Goal: Transaction & Acquisition: Purchase product/service

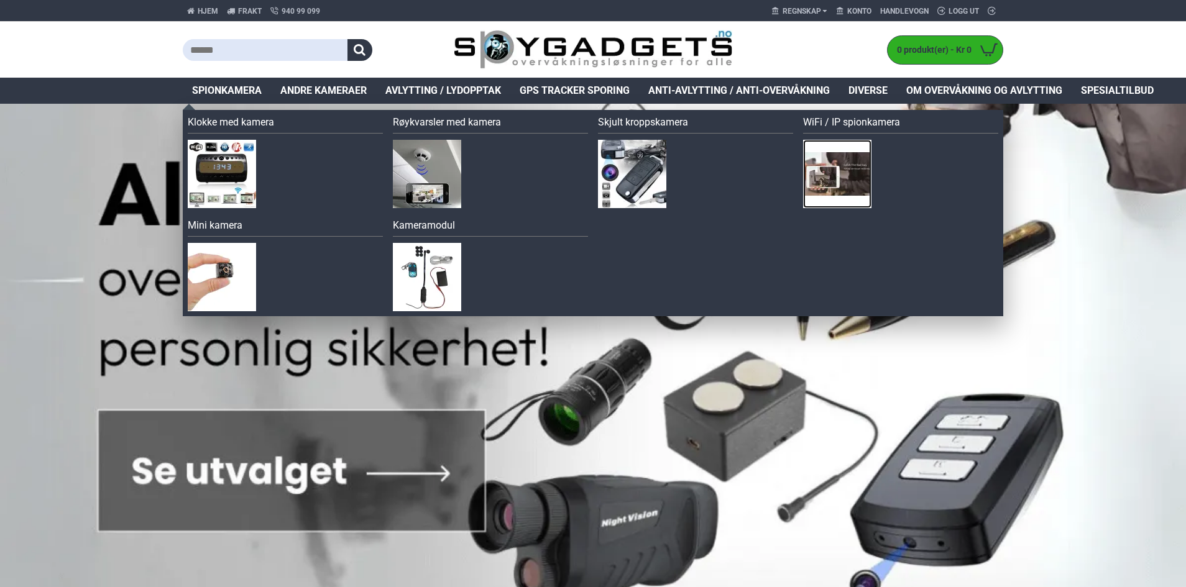
click at [820, 183] on img at bounding box center [837, 174] width 68 height 68
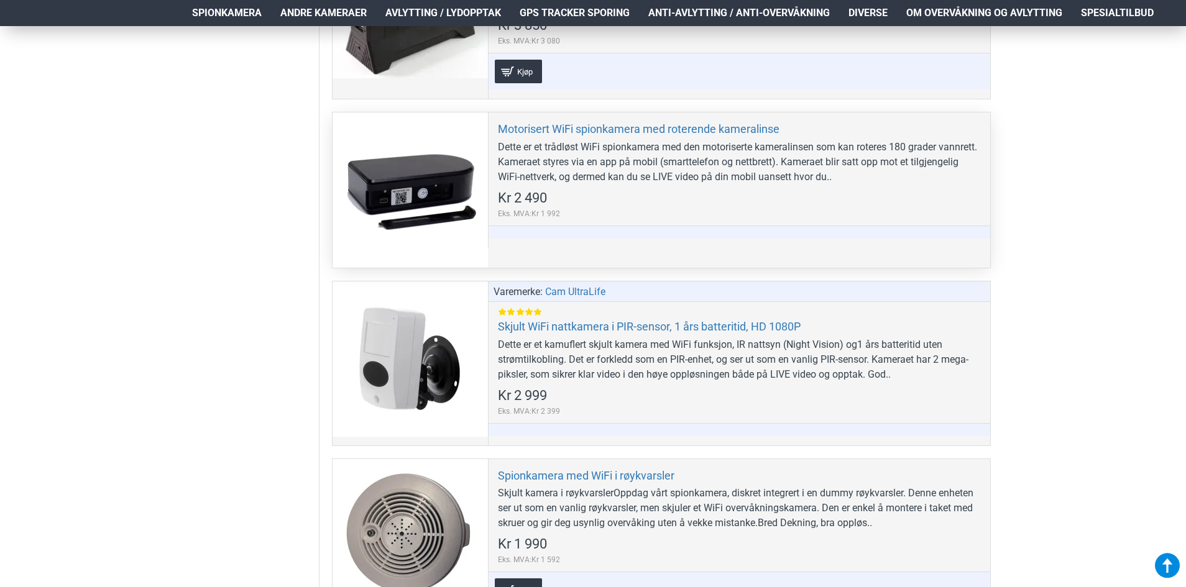
scroll to position [1243, 0]
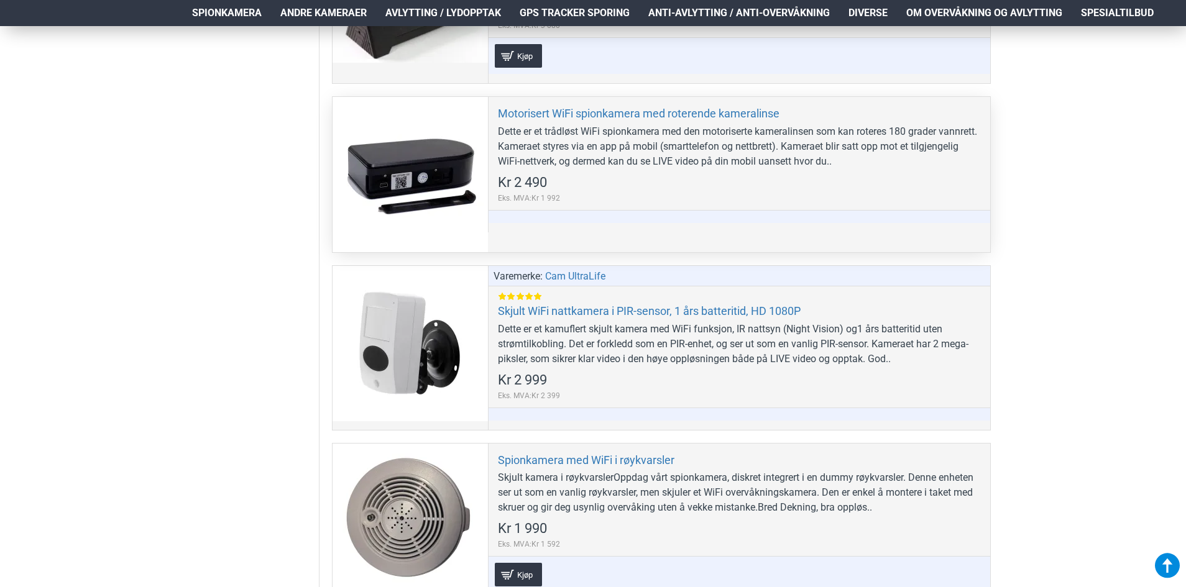
click at [398, 181] on div at bounding box center [410, 174] width 155 height 155
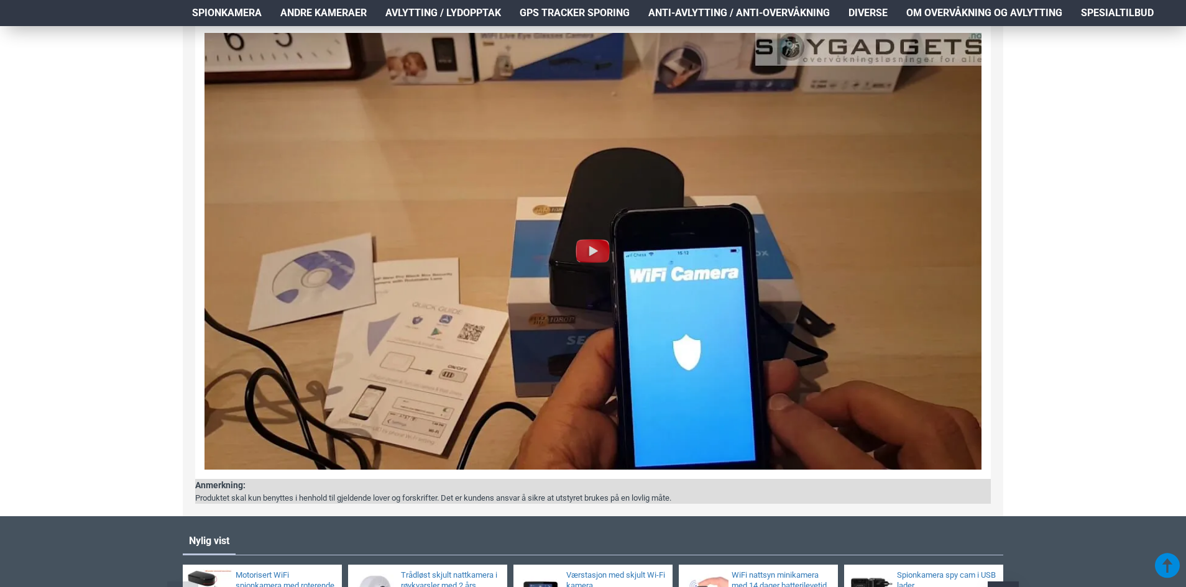
scroll to position [1243, 0]
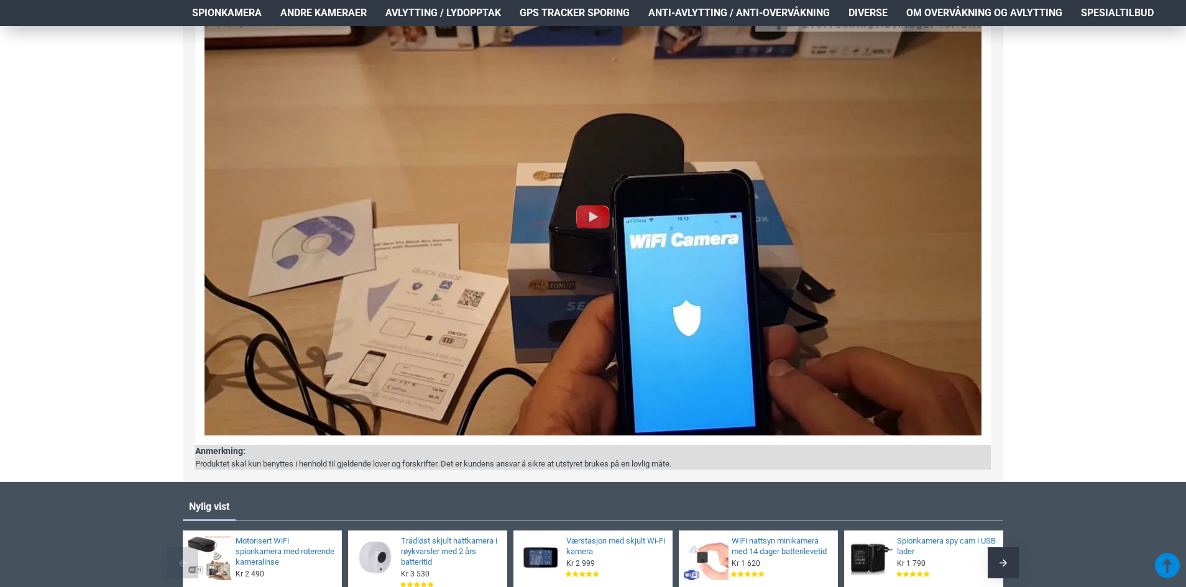
click at [393, 347] on img at bounding box center [592, 217] width 777 height 437
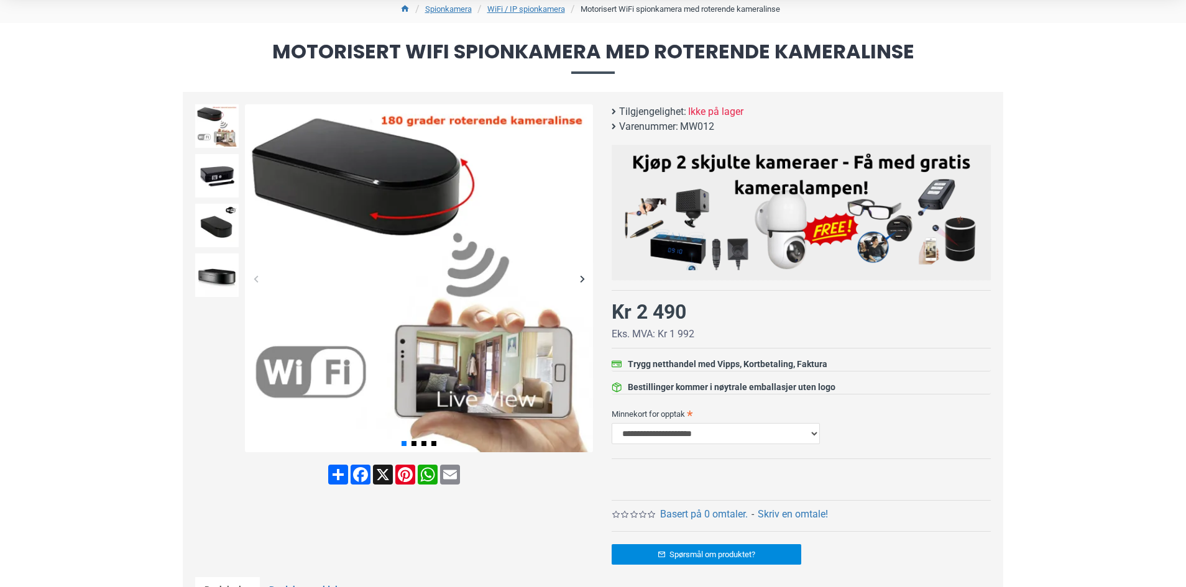
scroll to position [124, 0]
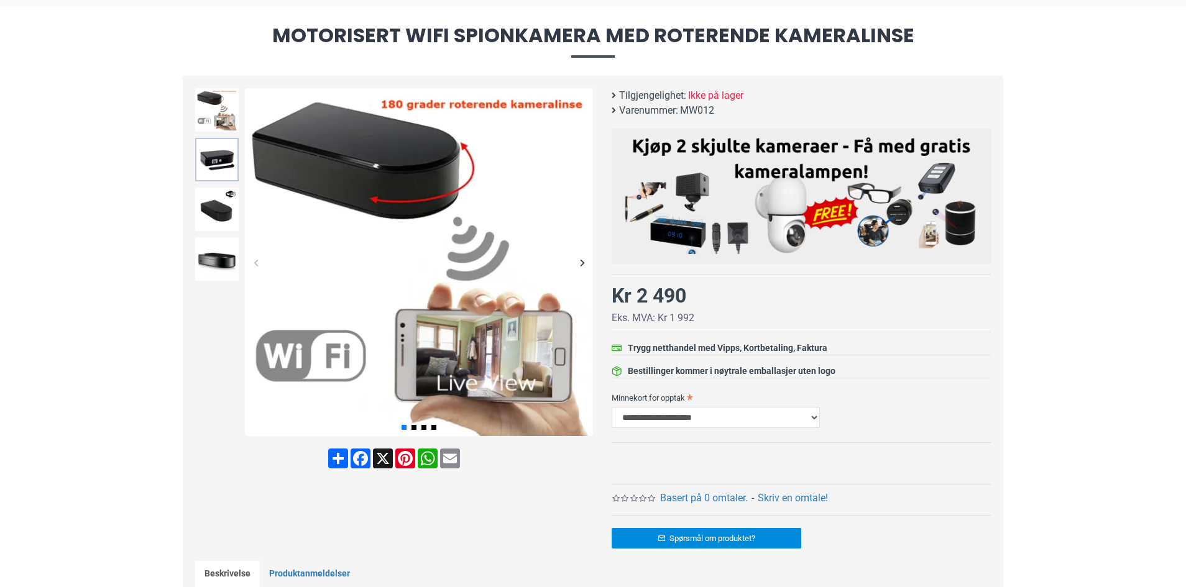
click at [217, 154] on img at bounding box center [217, 160] width 44 height 44
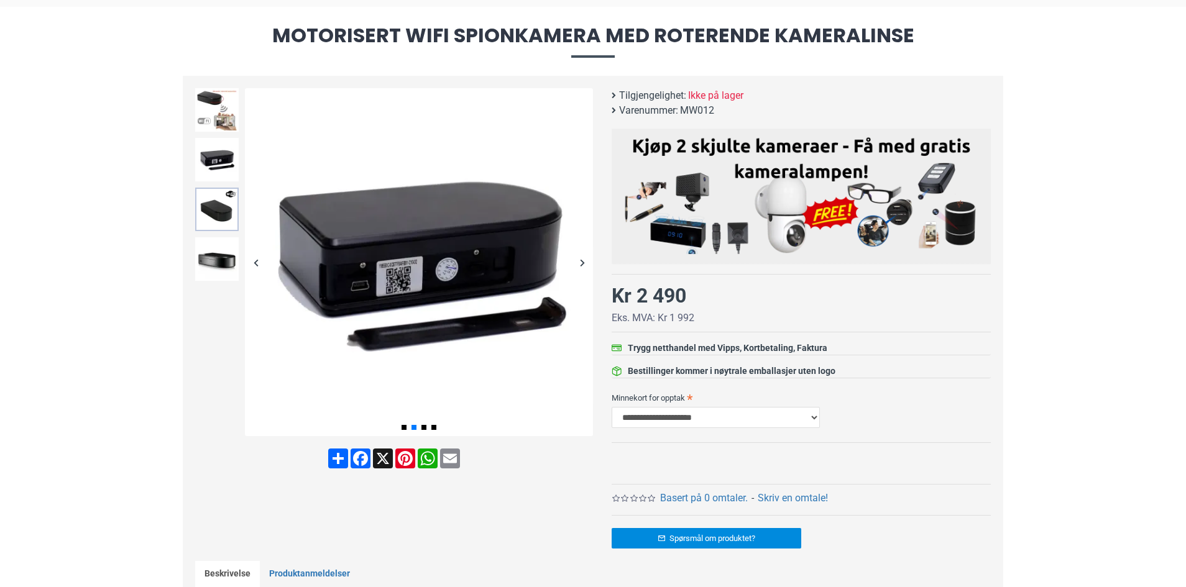
click at [217, 206] on img at bounding box center [217, 210] width 44 height 44
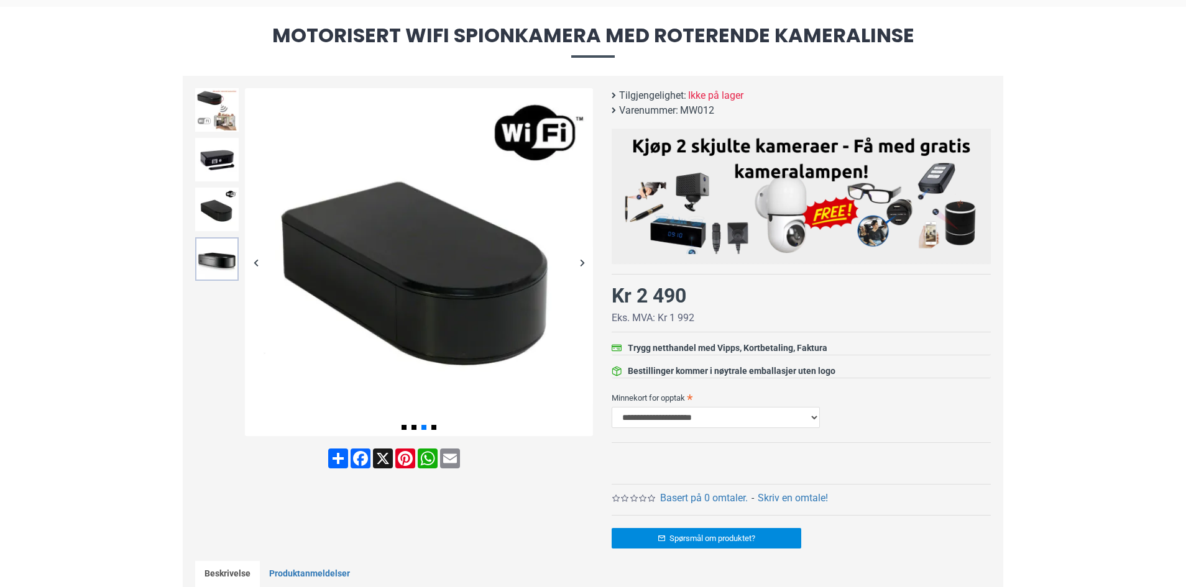
click at [221, 245] on img at bounding box center [217, 259] width 44 height 44
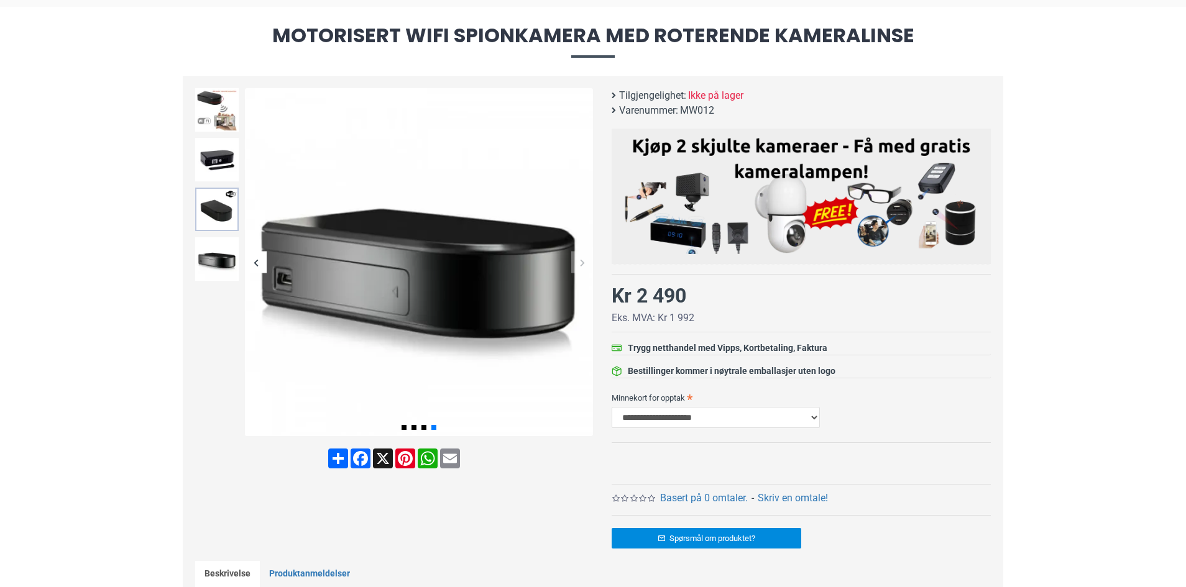
click at [218, 231] on img at bounding box center [217, 210] width 44 height 44
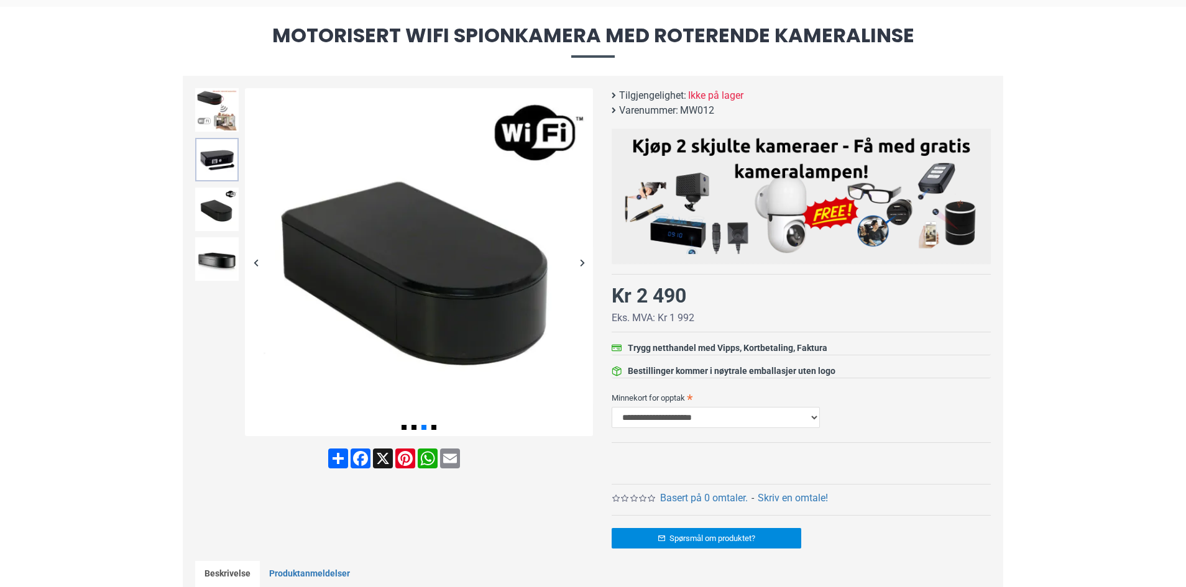
click at [221, 163] on img at bounding box center [217, 160] width 44 height 44
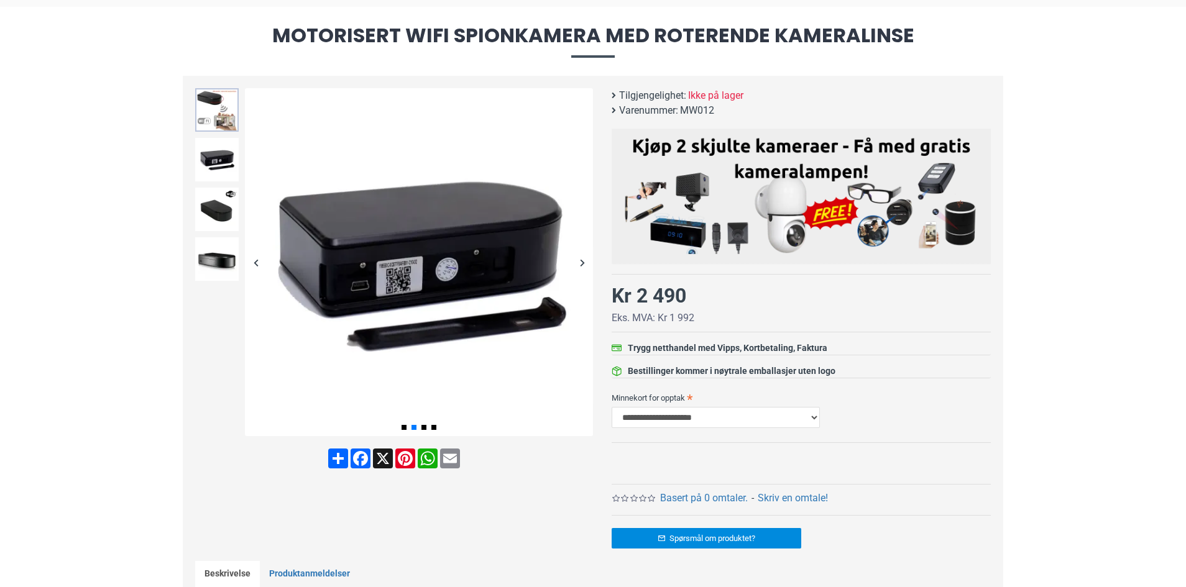
click at [222, 107] on img at bounding box center [217, 110] width 44 height 44
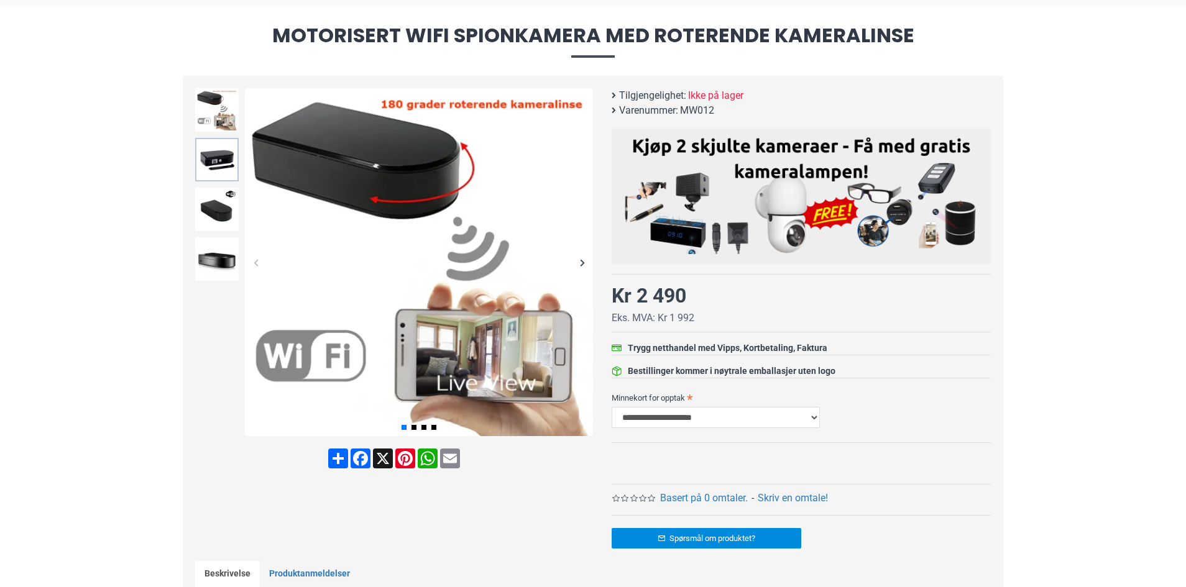
click at [231, 170] on img at bounding box center [217, 160] width 44 height 44
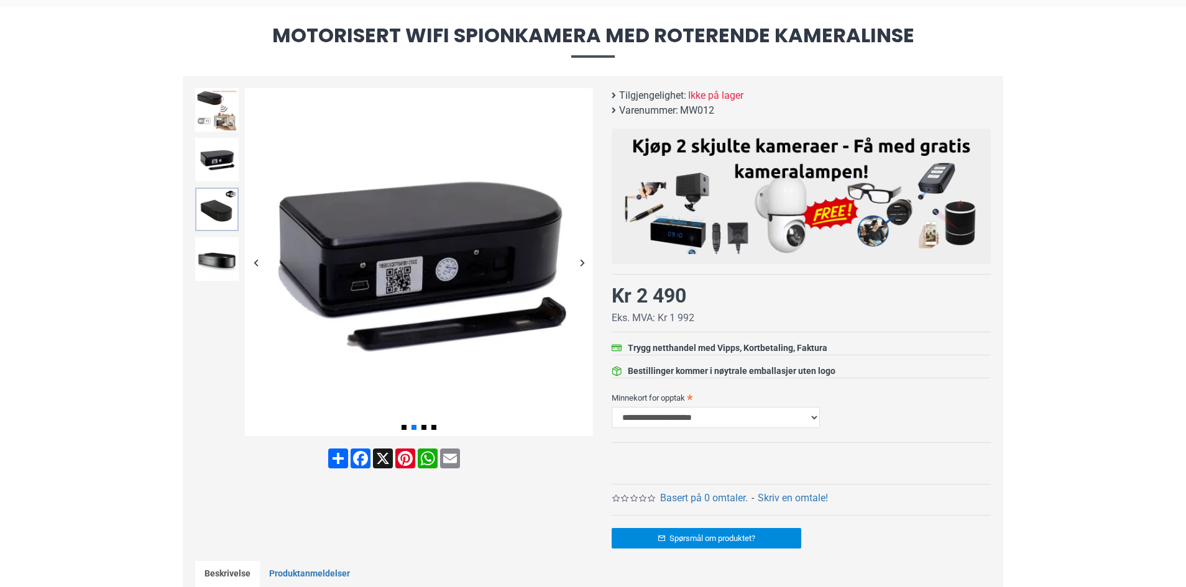
click at [229, 205] on img at bounding box center [217, 210] width 44 height 44
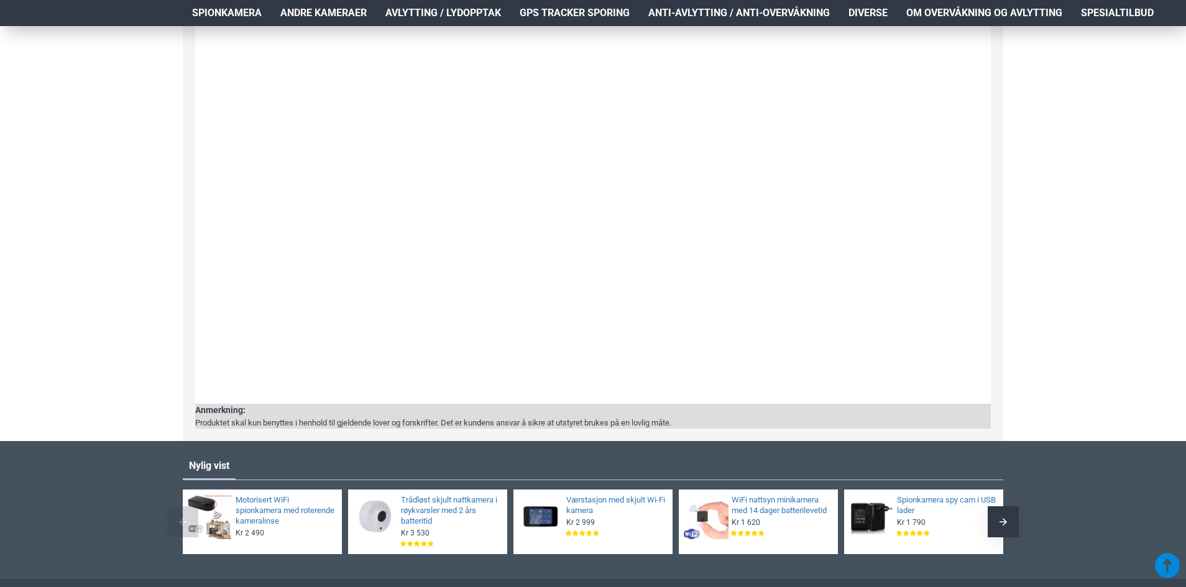
scroll to position [1243, 0]
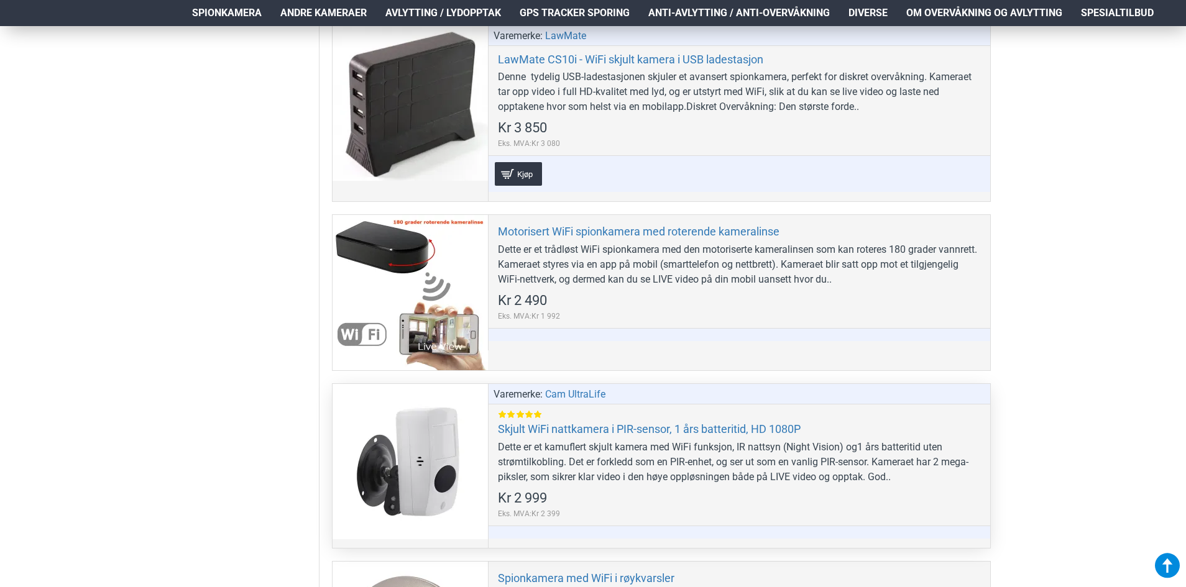
scroll to position [1119, 0]
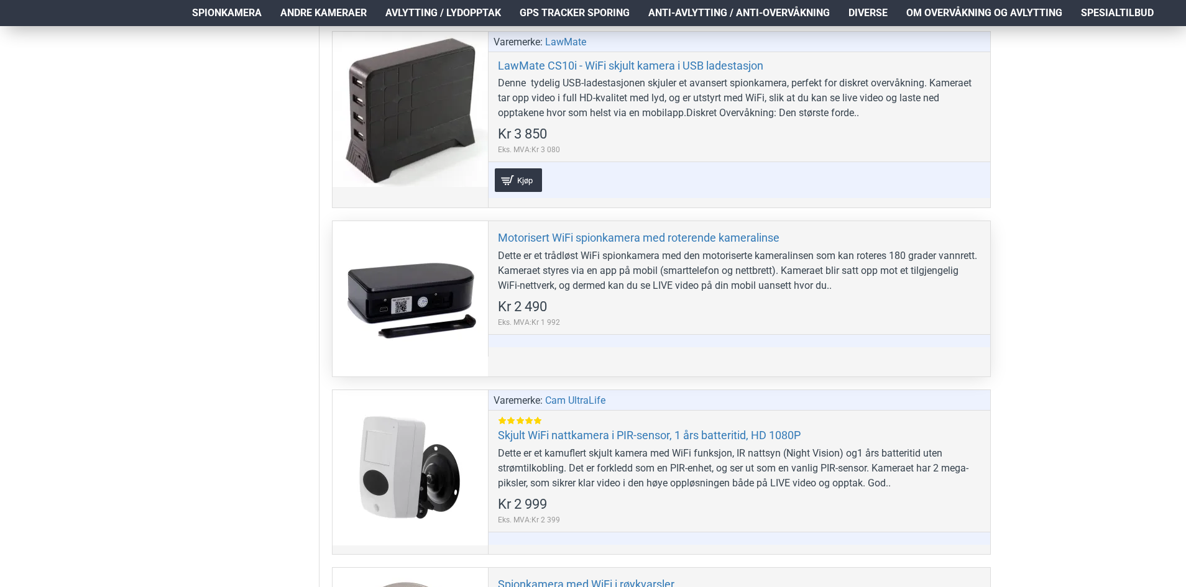
click at [579, 230] on div "Motorisert WiFi spionkamera med roterende kameralinse Dette er et trådløst WiFi…" at bounding box center [739, 288] width 502 height 135
click at [579, 233] on link "Motorisert WiFi spionkamera med roterende kameralinse" at bounding box center [639, 238] width 282 height 14
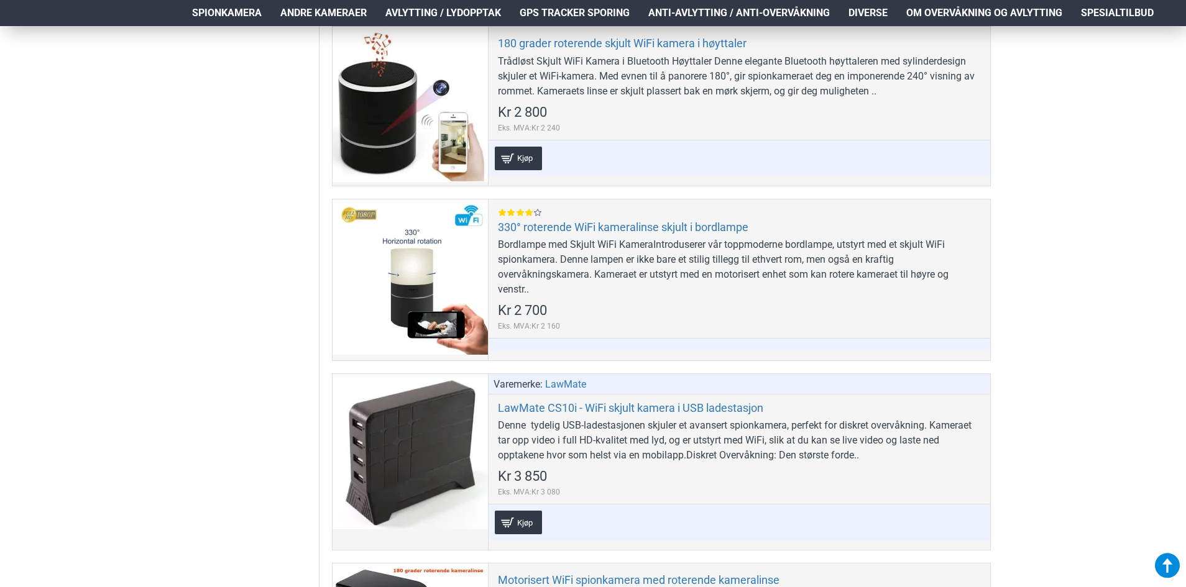
scroll to position [870, 0]
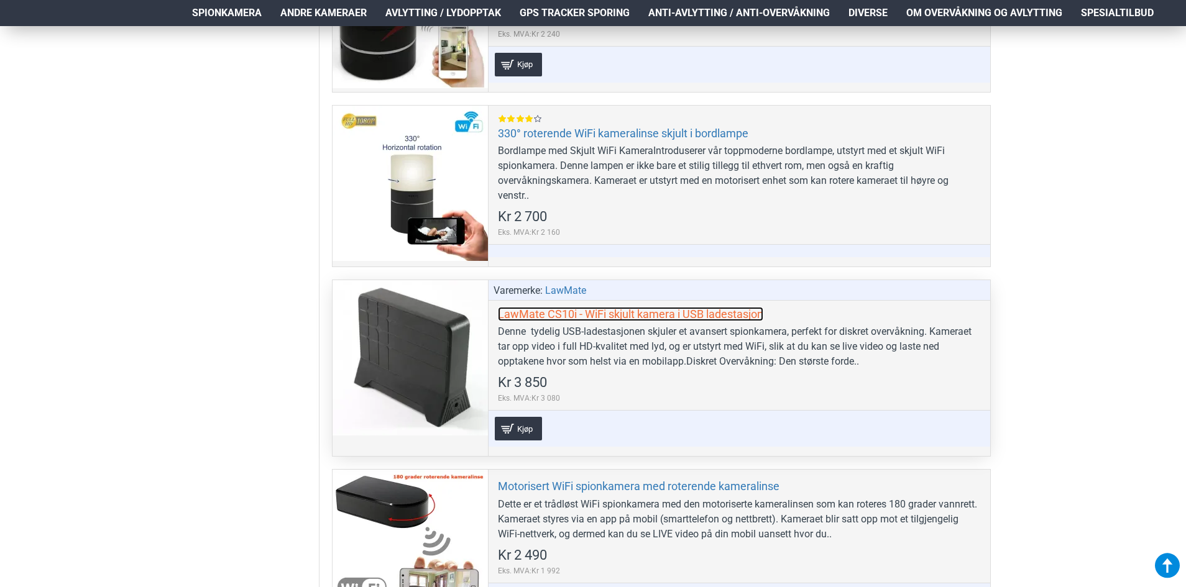
click at [596, 317] on link "LawMate CS10i - WiFi skjult kamera i USB ladestasjon" at bounding box center [630, 314] width 265 height 14
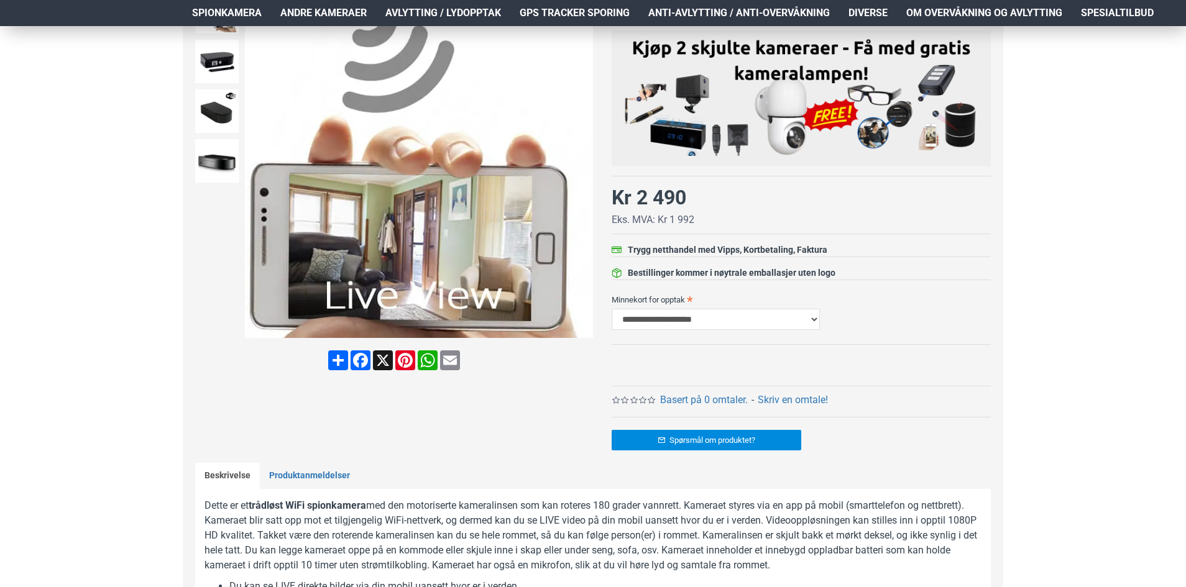
scroll to position [249, 0]
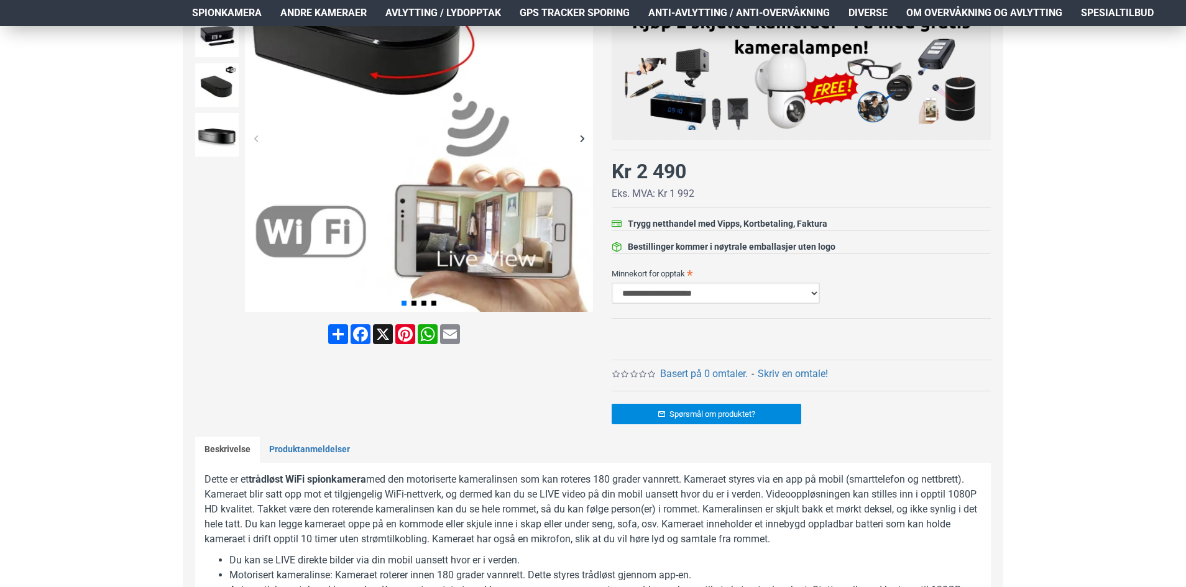
click at [750, 293] on select "**********" at bounding box center [716, 293] width 208 height 21
click at [612, 283] on select "**********" at bounding box center [716, 293] width 208 height 21
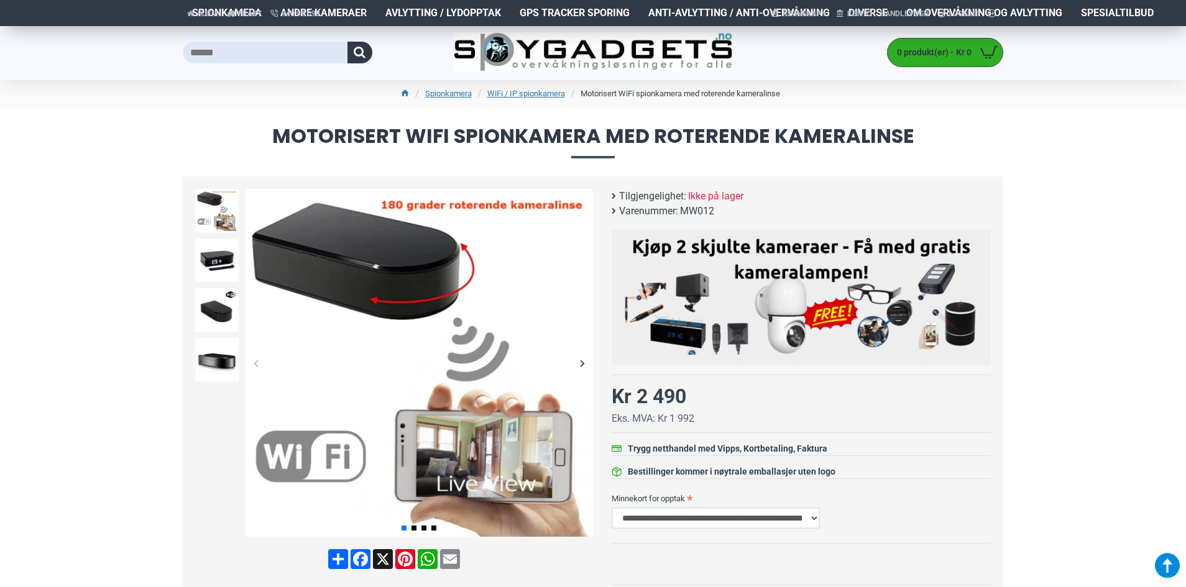
scroll to position [0, 0]
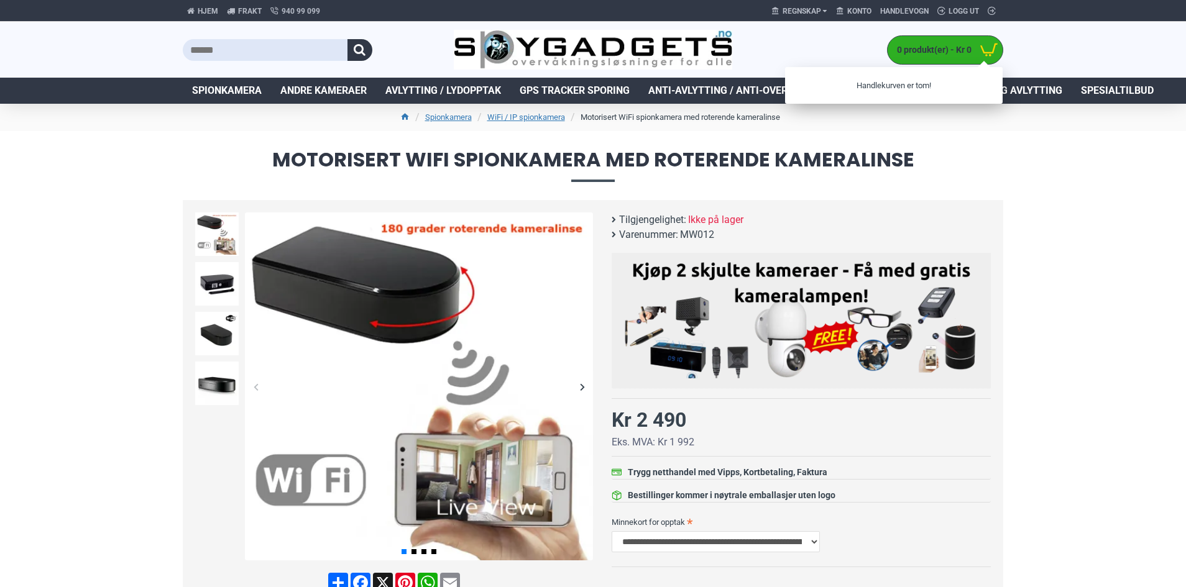
click at [924, 52] on span "0 produkt(er) - Kr 0" at bounding box center [931, 50] width 87 height 13
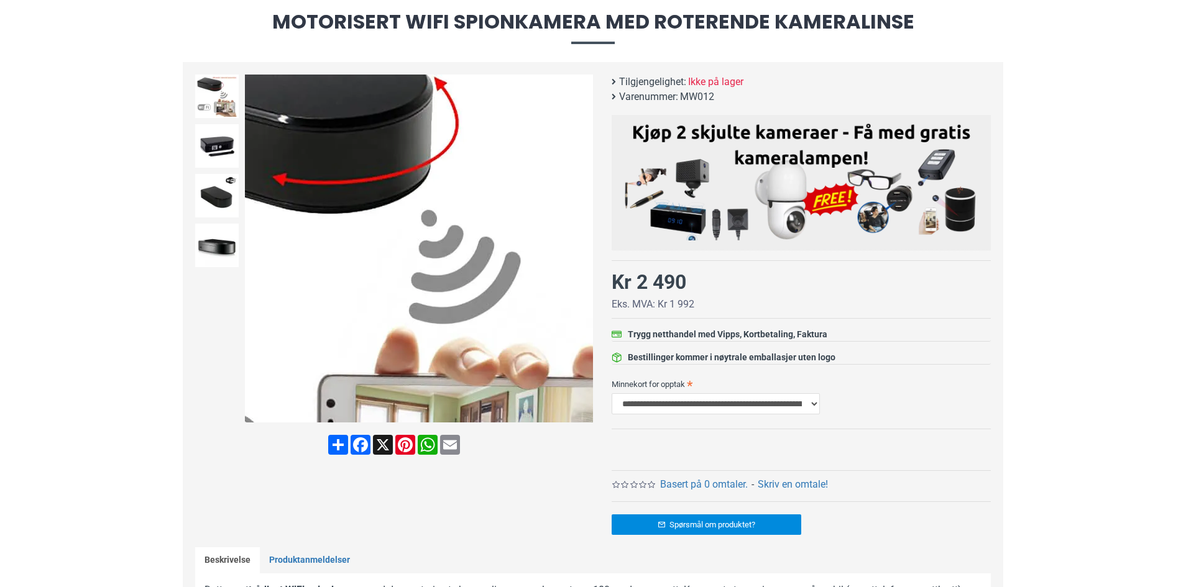
scroll to position [311, 0]
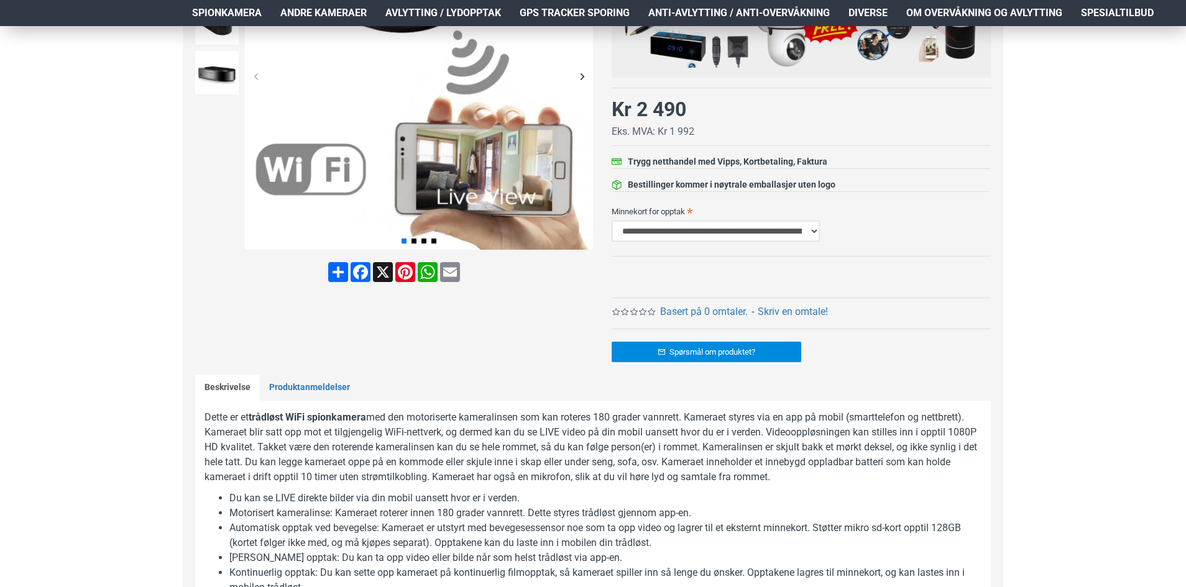
click at [684, 232] on select "**********" at bounding box center [716, 231] width 208 height 21
click at [612, 221] on select "**********" at bounding box center [716, 231] width 208 height 21
click at [720, 231] on select "**********" at bounding box center [716, 231] width 208 height 21
select select "***"
click at [612, 221] on select "**********" at bounding box center [716, 231] width 208 height 21
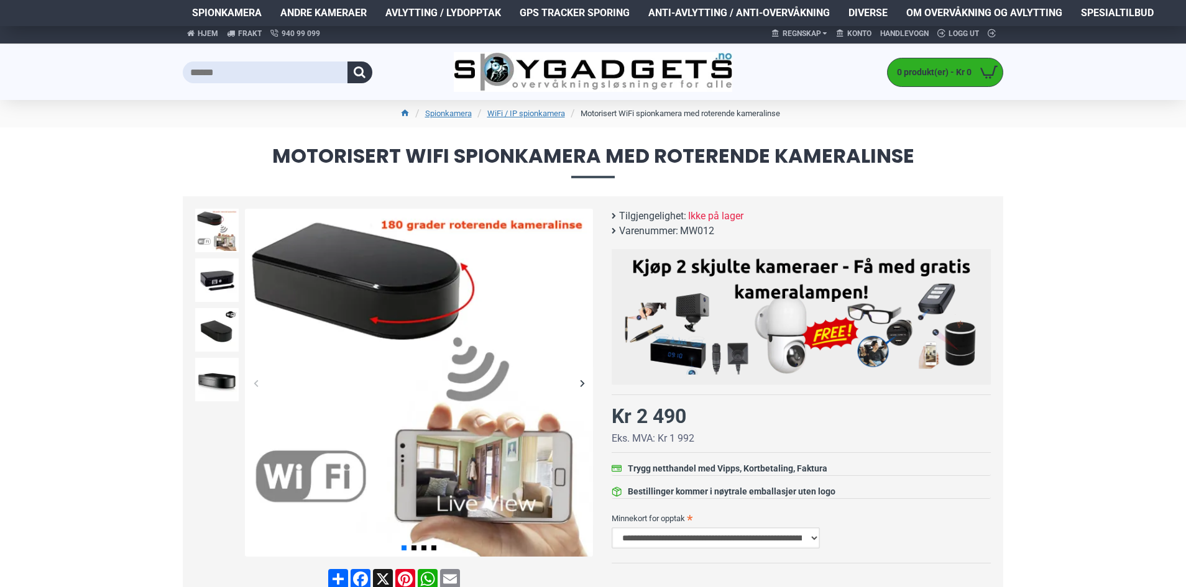
scroll to position [0, 0]
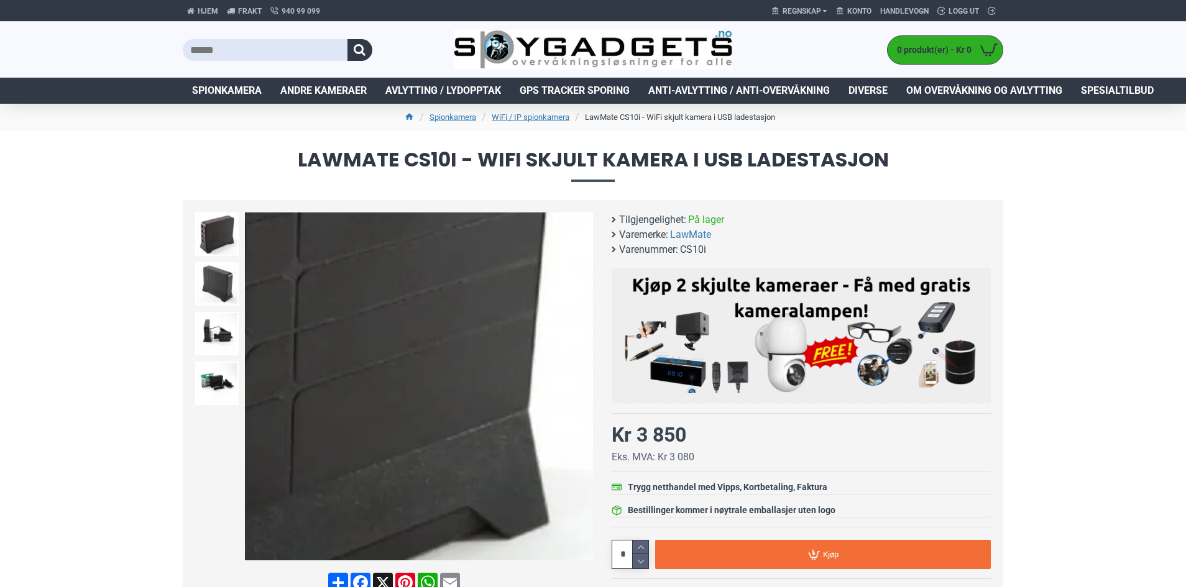
click at [585, 383] on div "Next slide" at bounding box center [582, 387] width 22 height 22
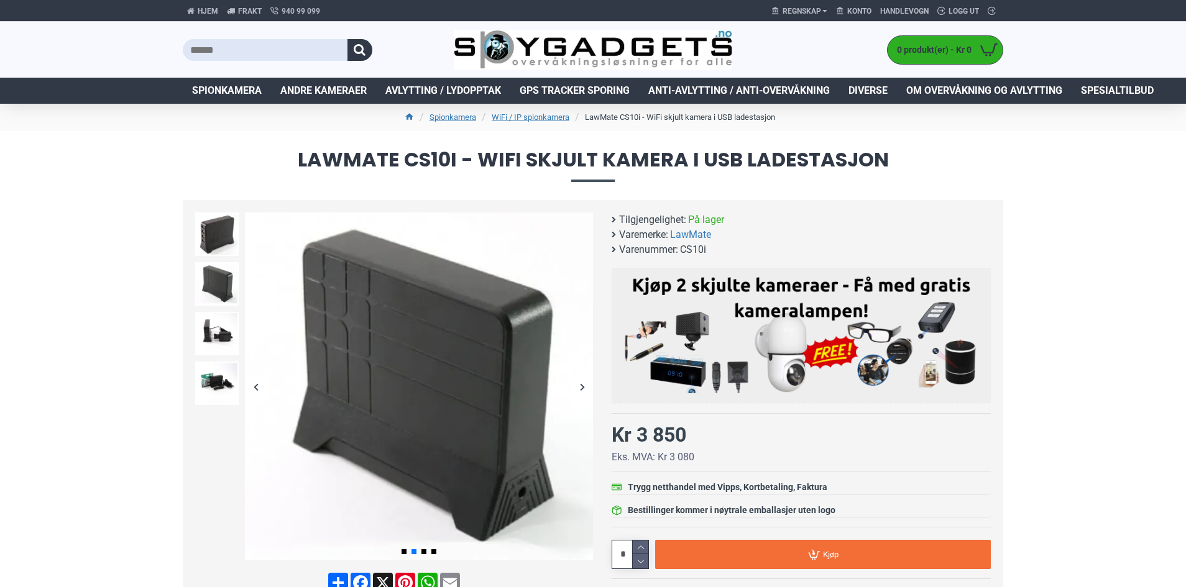
click at [585, 383] on div "Next slide" at bounding box center [582, 387] width 22 height 22
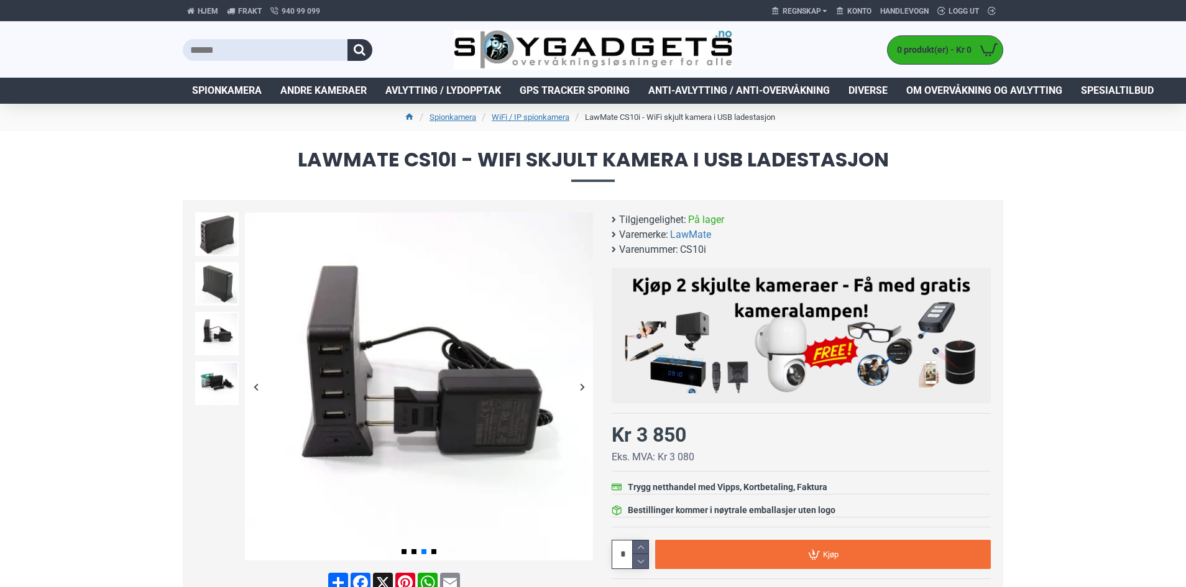
click at [585, 383] on div "Next slide" at bounding box center [582, 387] width 22 height 22
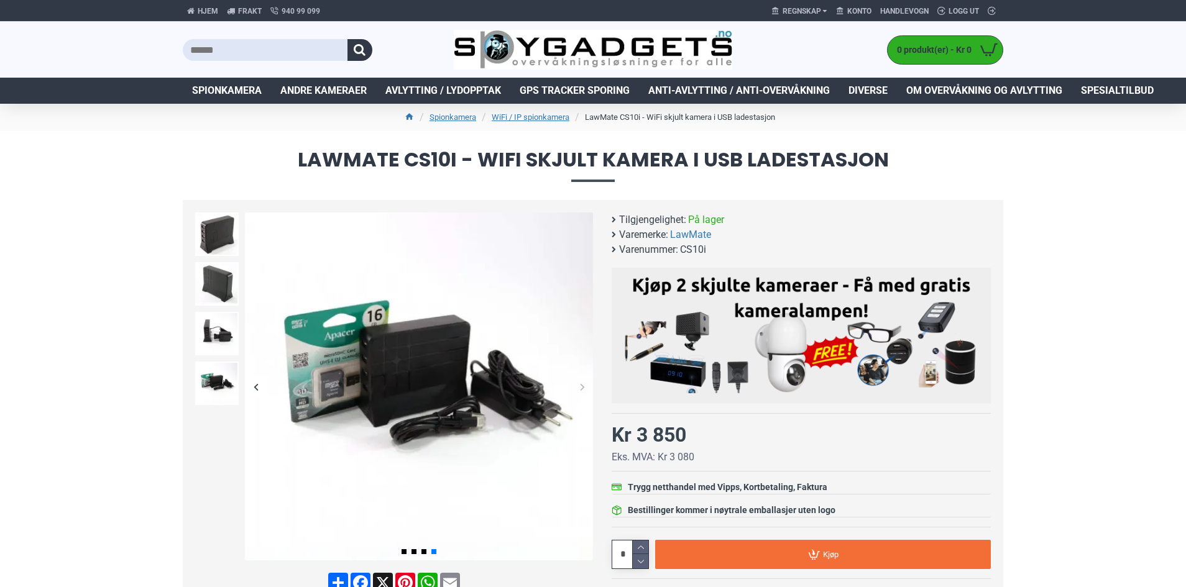
click at [585, 383] on div "Next slide" at bounding box center [582, 387] width 22 height 22
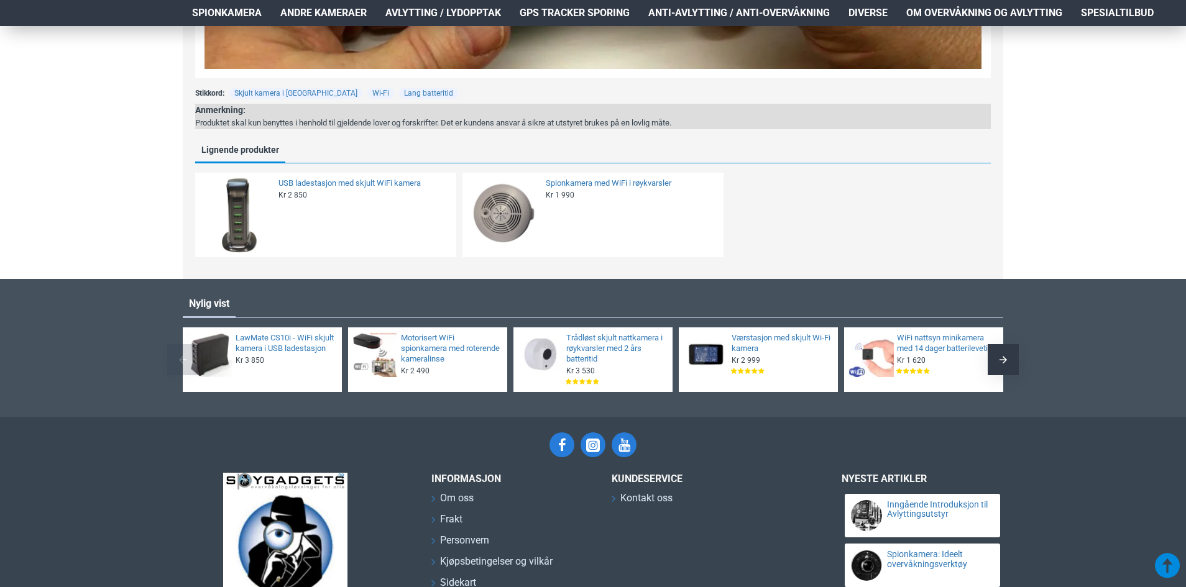
scroll to position [1526, 0]
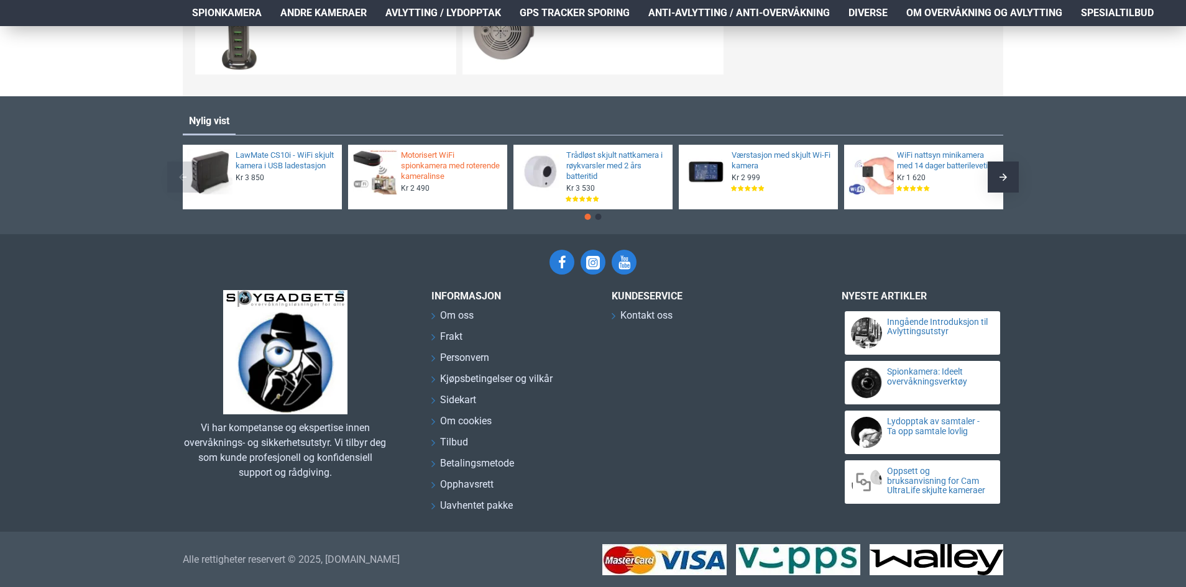
click at [425, 164] on link "Motorisert WiFi spionkamera med roterende kameralinse" at bounding box center [450, 166] width 99 height 32
click at [410, 165] on link "Motorisert WiFi spionkamera med roterende kameralinse" at bounding box center [450, 166] width 99 height 32
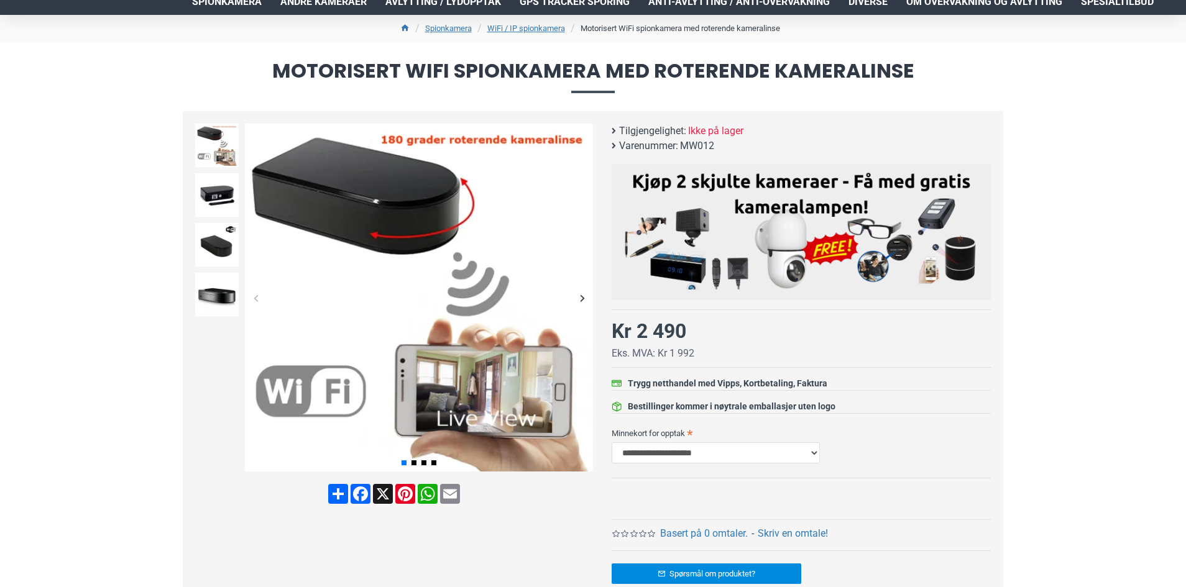
scroll to position [124, 0]
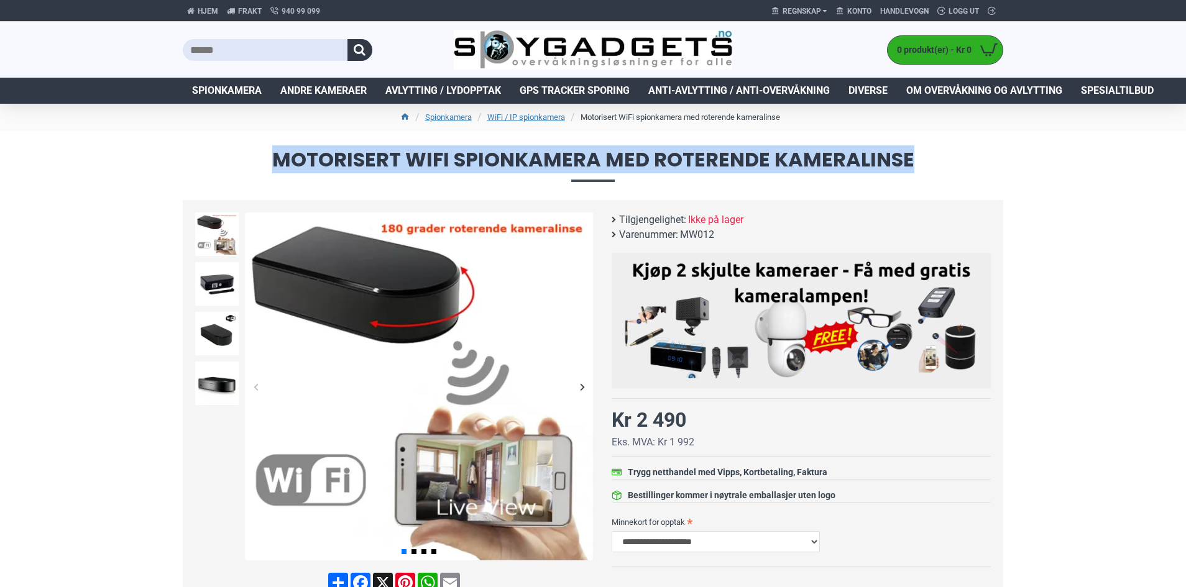
drag, startPoint x: 917, startPoint y: 155, endPoint x: 275, endPoint y: 156, distance: 641.4
click at [275, 156] on span "Motorisert WiFi spionkamera med roterende kameralinse" at bounding box center [593, 166] width 820 height 32
copy span "Motorisert WiFi spionkamera med roterende kameralinse"
